Goal: Task Accomplishment & Management: Use online tool/utility

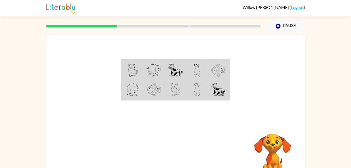
scroll to position [16, 0]
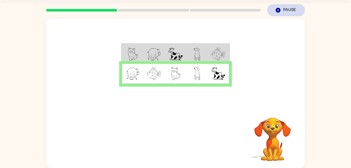
click at [286, 6] on button "Pause Pause" at bounding box center [286, 10] width 38 height 12
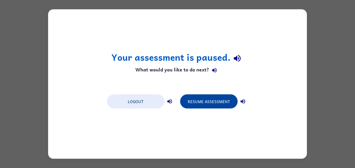
click at [215, 100] on button "Resume Assessment" at bounding box center [208, 101] width 57 height 14
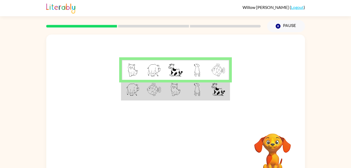
click at [142, 90] on td at bounding box center [132, 90] width 21 height 20
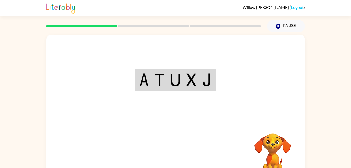
click at [172, 159] on div "Your browser must support playing .mp4 files to use Literably. Please try using…" at bounding box center [175, 108] width 259 height 149
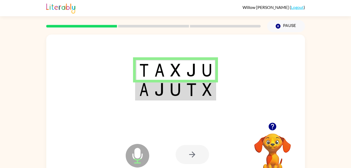
click at [190, 92] on img at bounding box center [191, 89] width 10 height 13
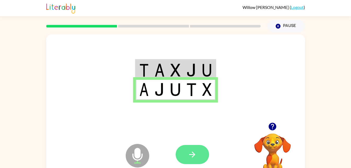
click at [195, 156] on icon "button" at bounding box center [192, 154] width 9 height 9
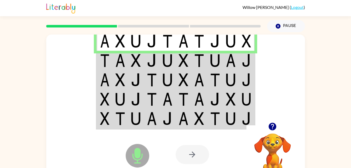
click at [172, 61] on img at bounding box center [168, 60] width 10 height 13
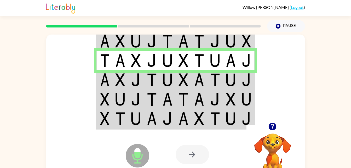
click at [179, 74] on img at bounding box center [183, 79] width 10 height 13
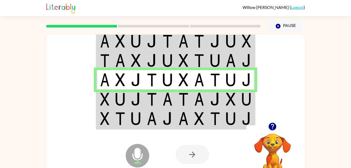
click at [186, 92] on td at bounding box center [184, 98] width 16 height 19
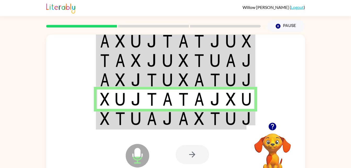
click at [198, 115] on img at bounding box center [199, 118] width 10 height 13
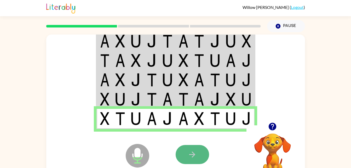
click at [206, 158] on button "button" at bounding box center [192, 154] width 33 height 19
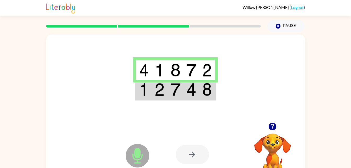
click at [162, 93] on img at bounding box center [159, 89] width 10 height 13
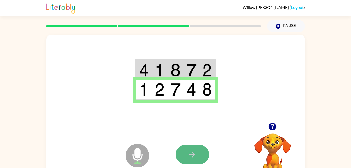
click at [192, 153] on icon "button" at bounding box center [192, 154] width 9 height 9
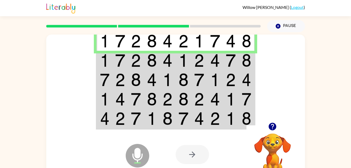
click at [145, 64] on td at bounding box center [152, 60] width 16 height 19
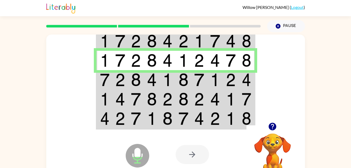
click at [150, 81] on img at bounding box center [152, 79] width 10 height 13
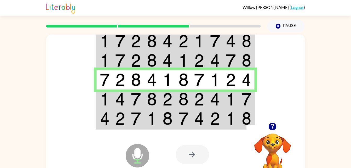
click at [152, 97] on img at bounding box center [152, 99] width 10 height 13
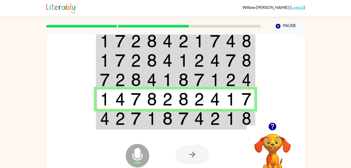
click at [166, 122] on img at bounding box center [168, 118] width 10 height 13
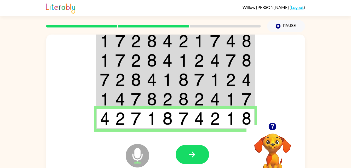
drag, startPoint x: 201, startPoint y: 157, endPoint x: 165, endPoint y: 160, distance: 36.1
click at [165, 160] on icon "Microphone The Microphone is here when it is your turn to talk" at bounding box center [163, 161] width 78 height 39
click at [186, 152] on button "button" at bounding box center [192, 154] width 33 height 19
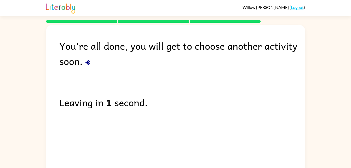
click at [92, 63] on button "button" at bounding box center [88, 62] width 10 height 10
